Goal: Information Seeking & Learning: Learn about a topic

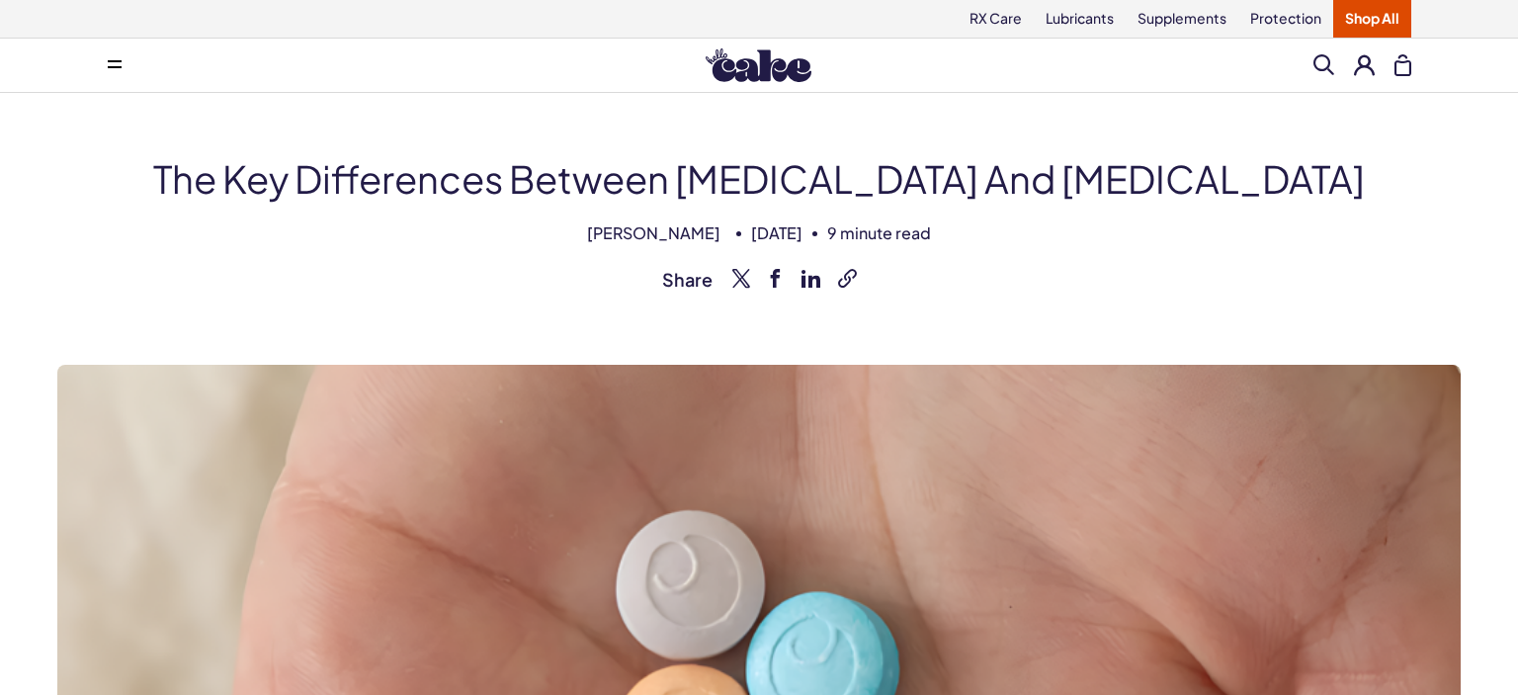
scroll to position [765, 0]
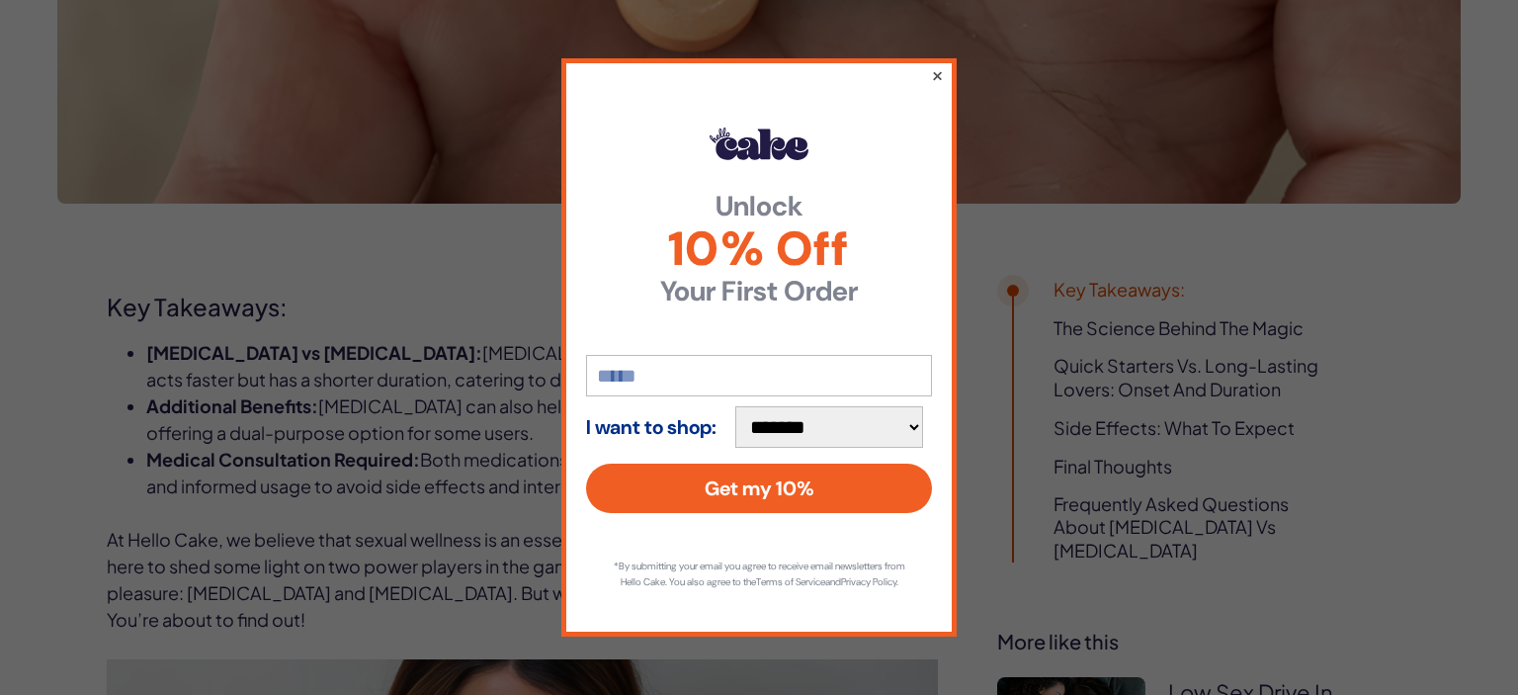
click at [935, 69] on button "×" at bounding box center [937, 75] width 13 height 24
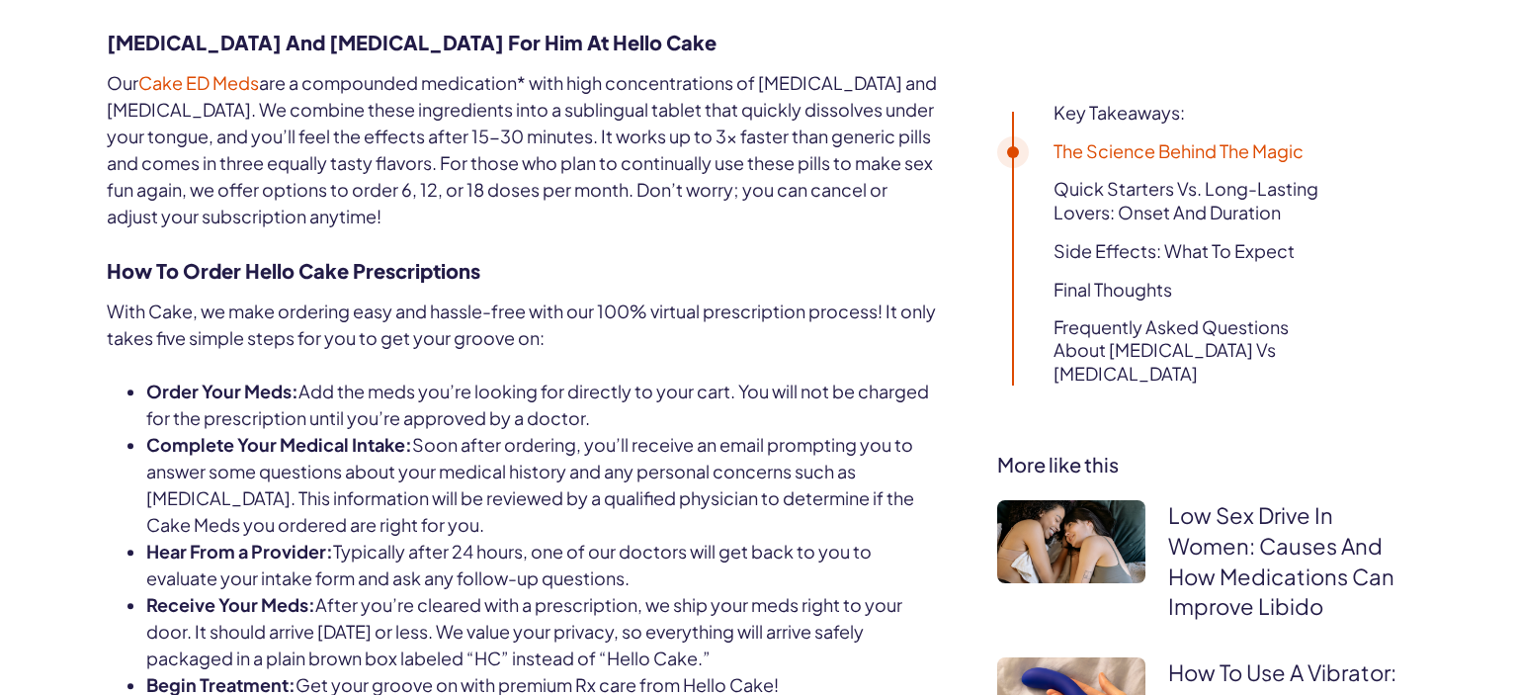
scroll to position [2679, 0]
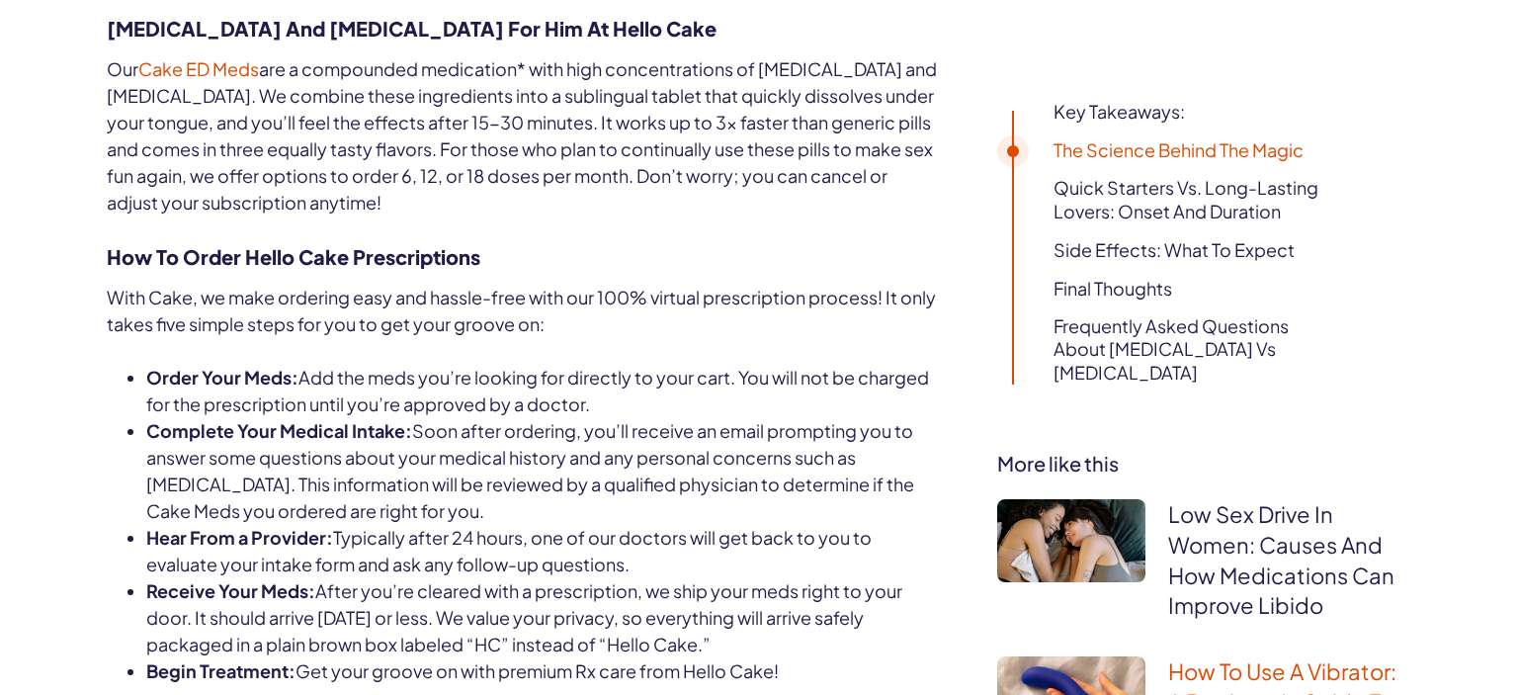
click at [1216, 657] on link "How To Use A Vibrator: A Beginner’s Guide To Maximum Pleasure" at bounding box center [1282, 701] width 228 height 89
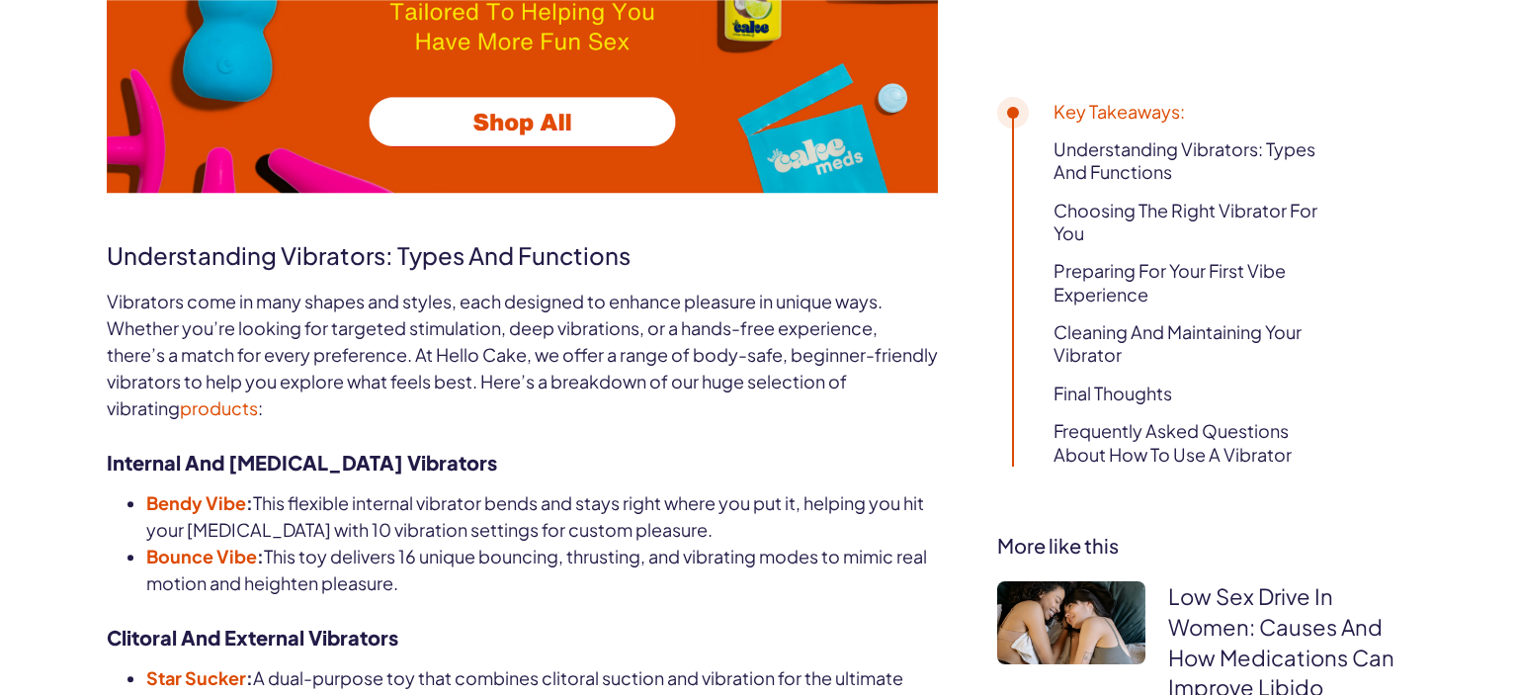
scroll to position [1878, 0]
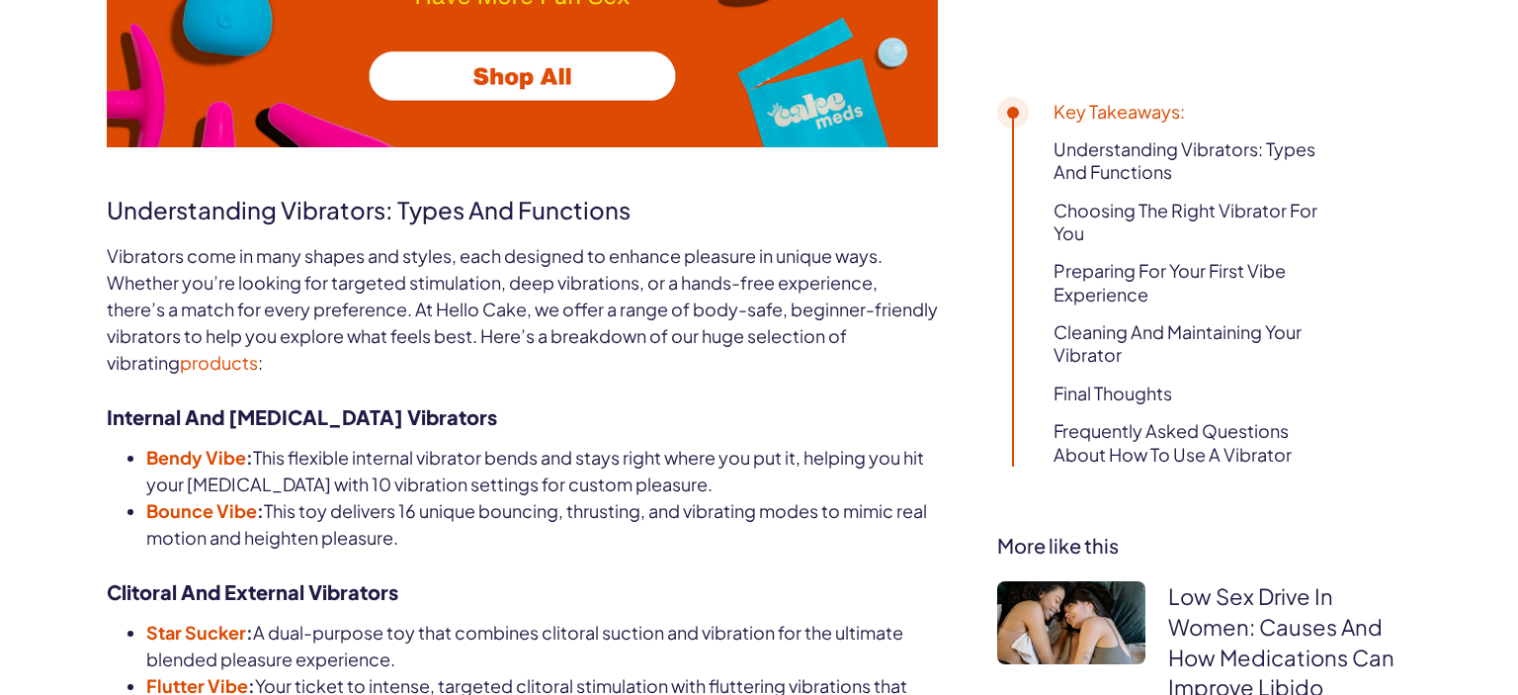
click at [185, 458] on strong "Bendy Vibe" at bounding box center [196, 457] width 100 height 23
click at [209, 508] on strong "Bounce Vibe" at bounding box center [201, 510] width 111 height 23
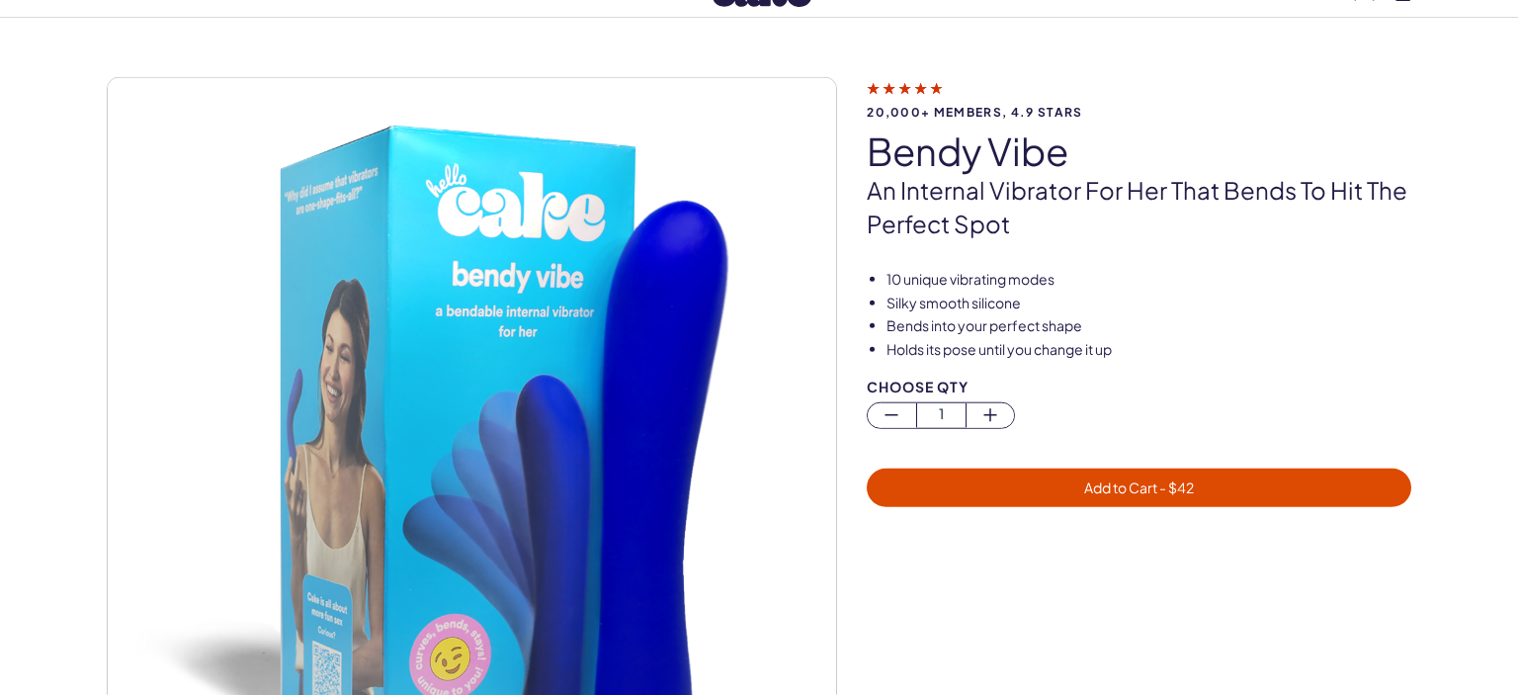
scroll to position [138, 0]
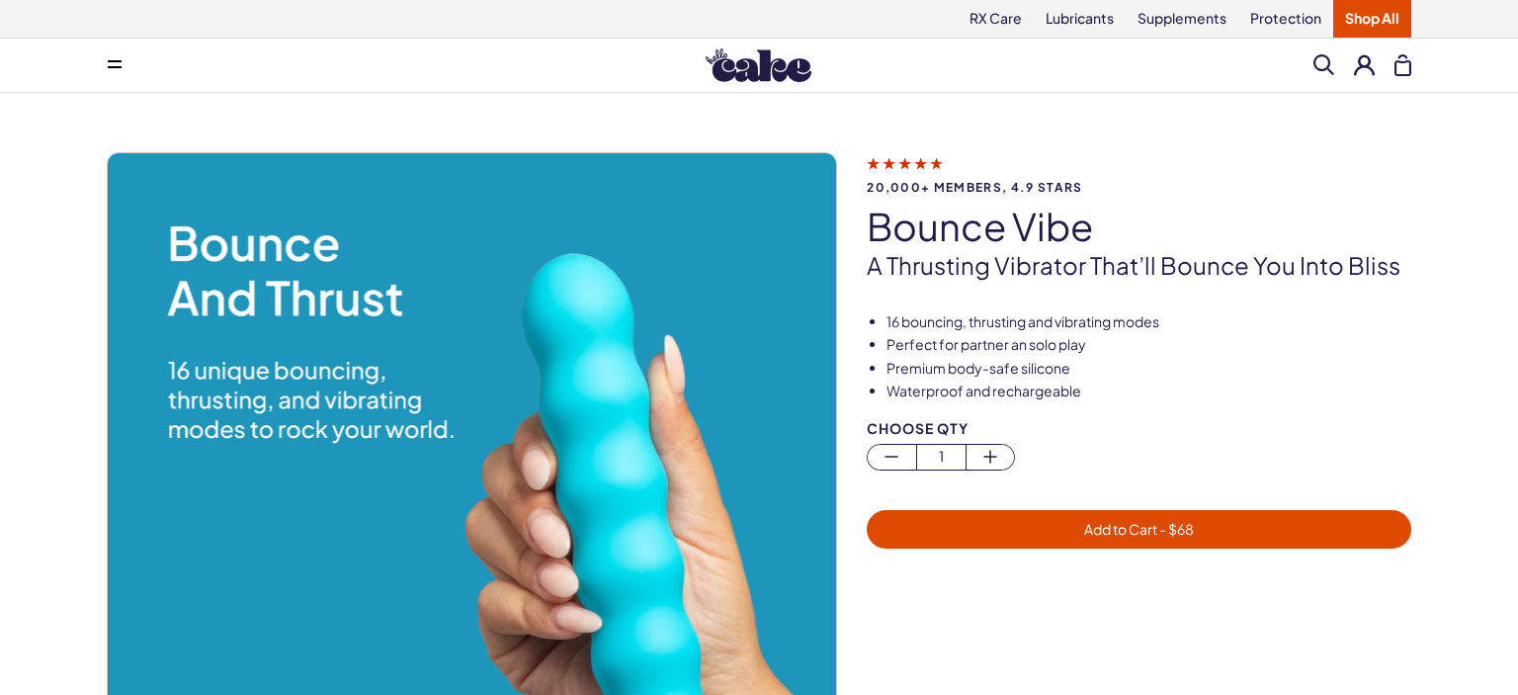
scroll to position [138, 0]
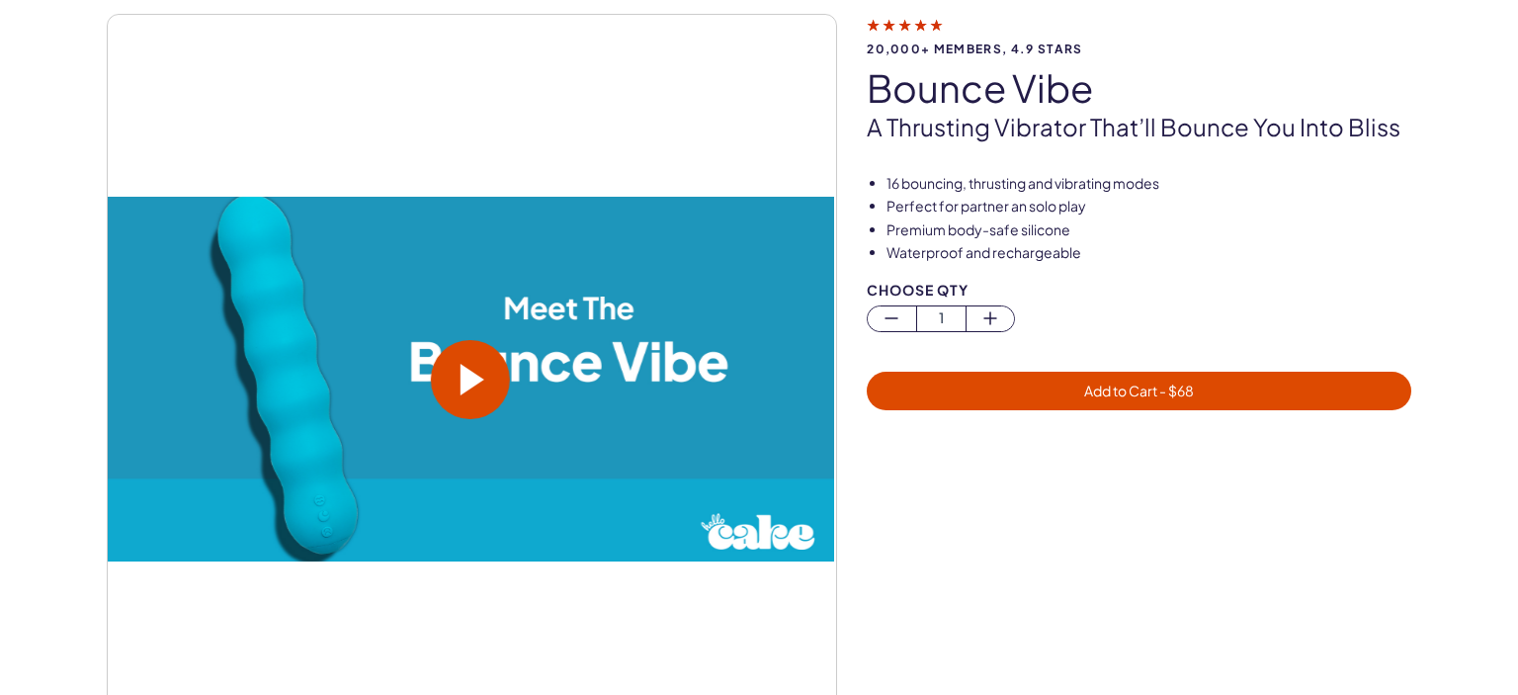
click at [466, 372] on span at bounding box center [473, 380] width 24 height 32
